Goal: Task Accomplishment & Management: Complete application form

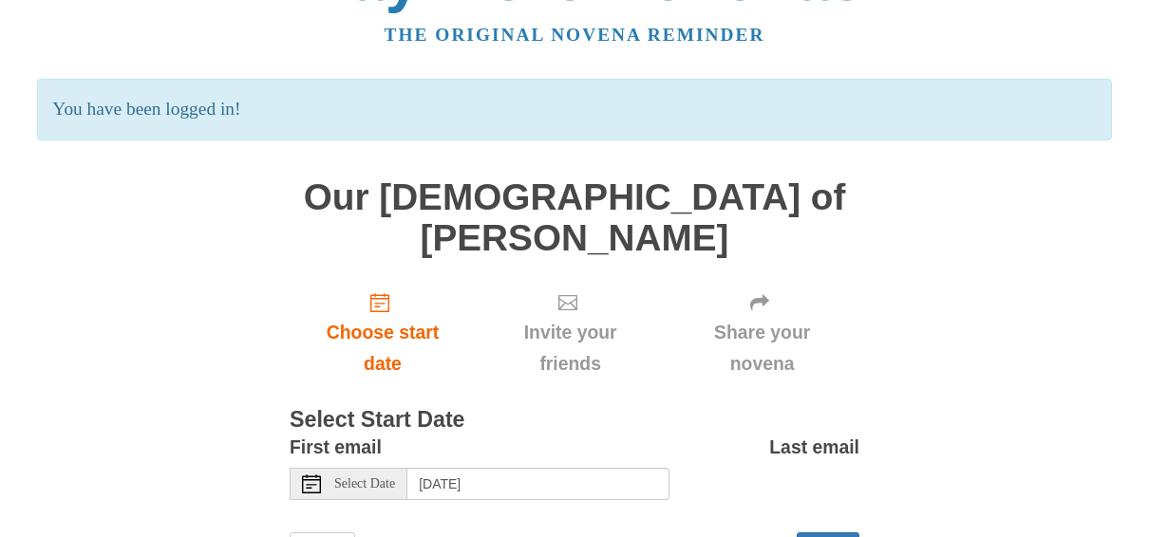
scroll to position [95, 0]
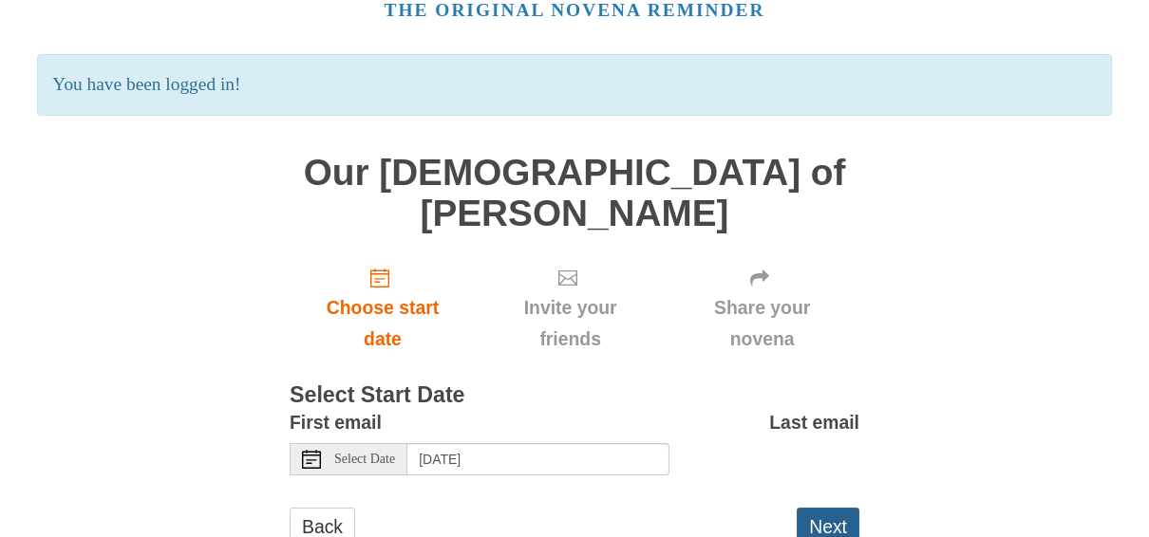
click at [832, 508] on button "Next" at bounding box center [828, 527] width 63 height 39
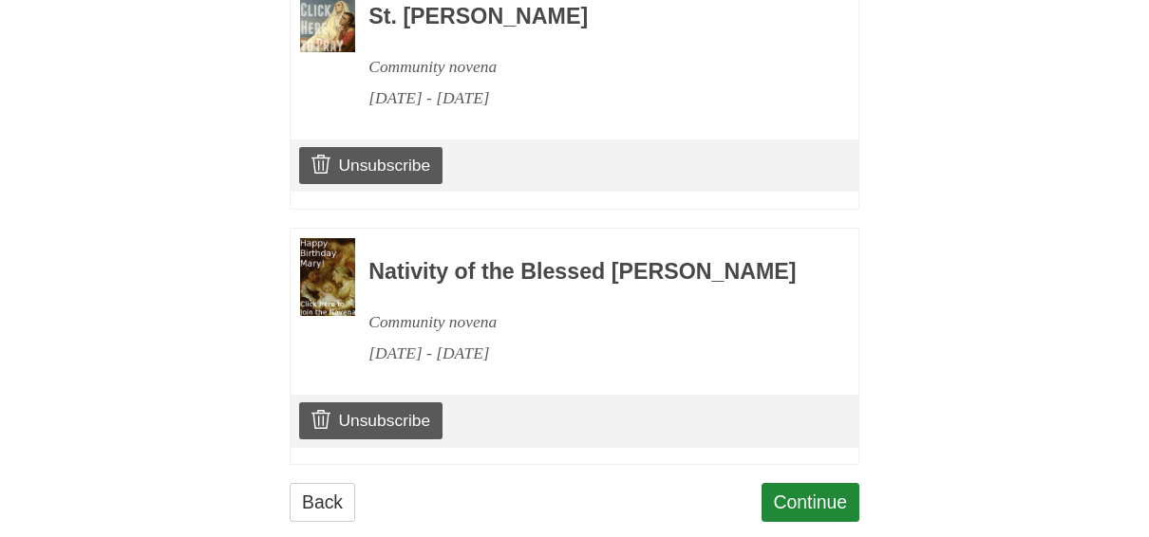
scroll to position [1025, 0]
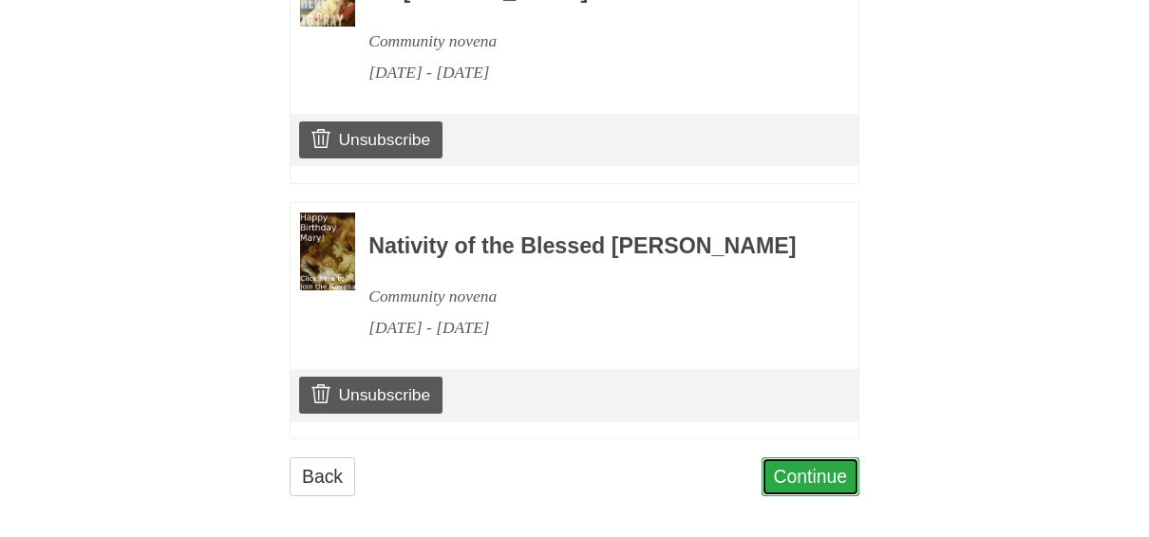
click at [817, 461] on link "Continue" at bounding box center [810, 477] width 99 height 39
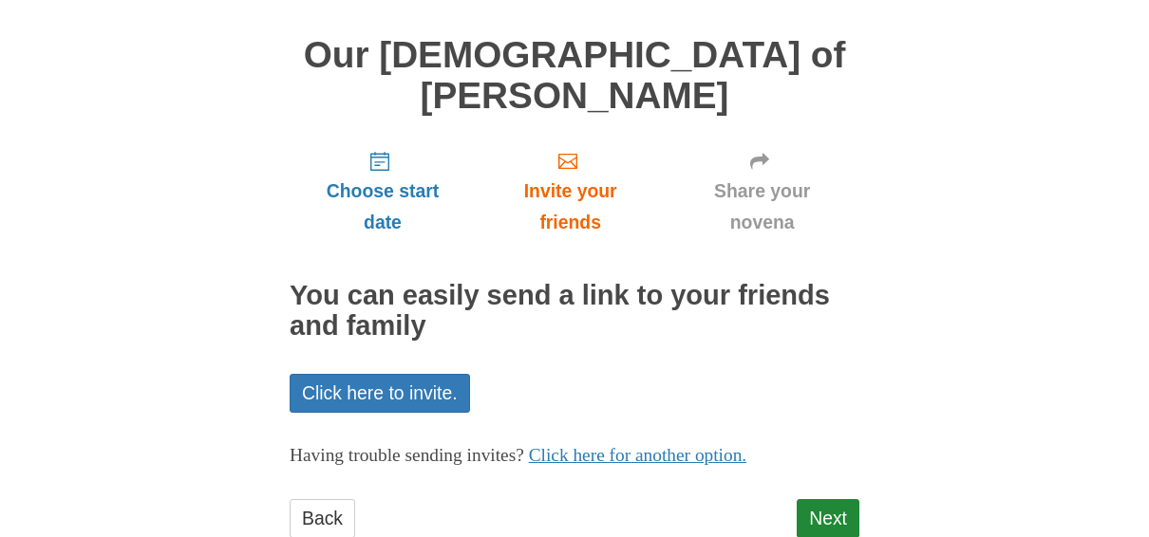
scroll to position [137, 0]
